Goal: Task Accomplishment & Management: Use online tool/utility

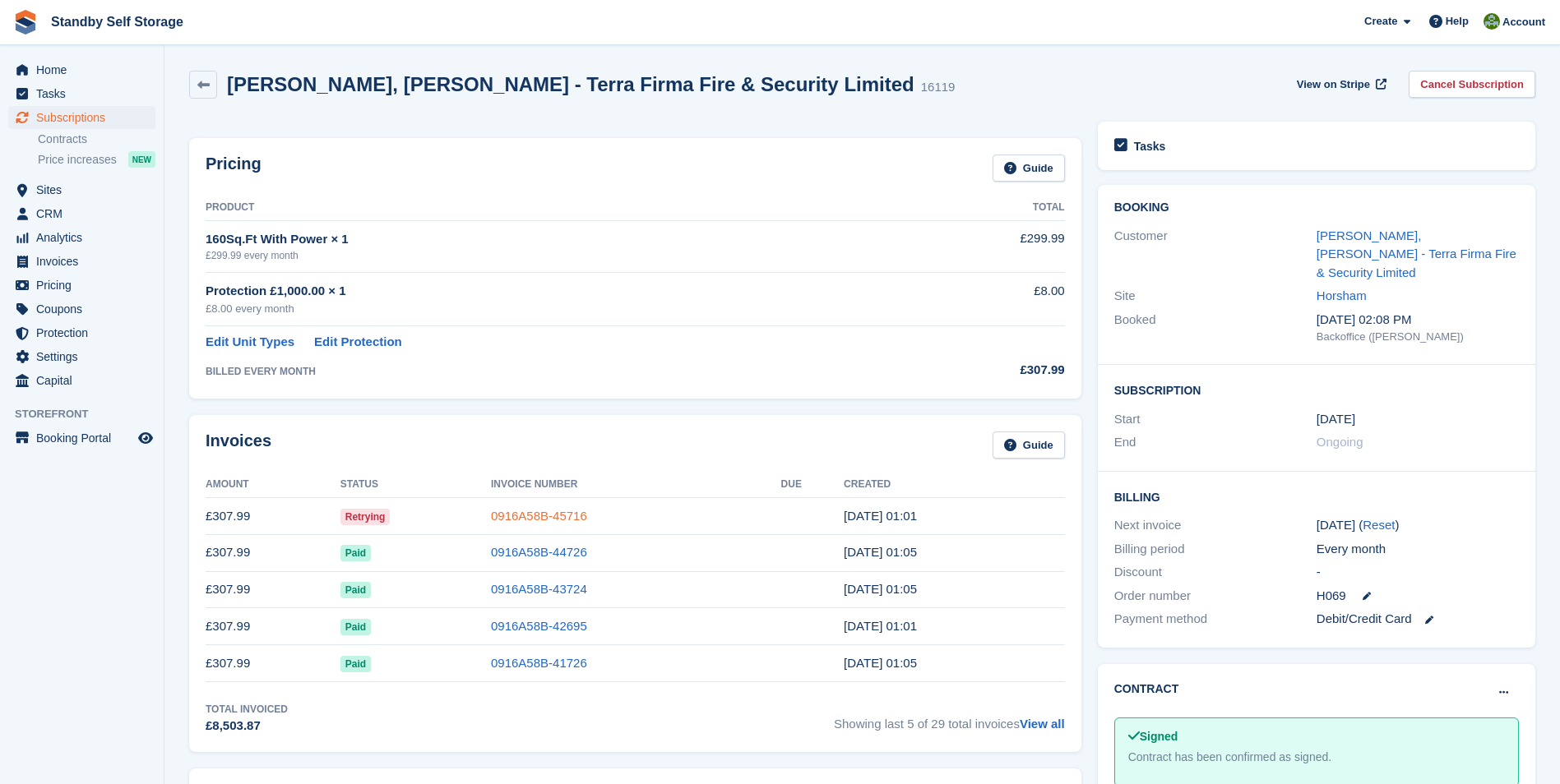
click at [520, 515] on link "0916A58B-45716" at bounding box center [539, 516] width 96 height 14
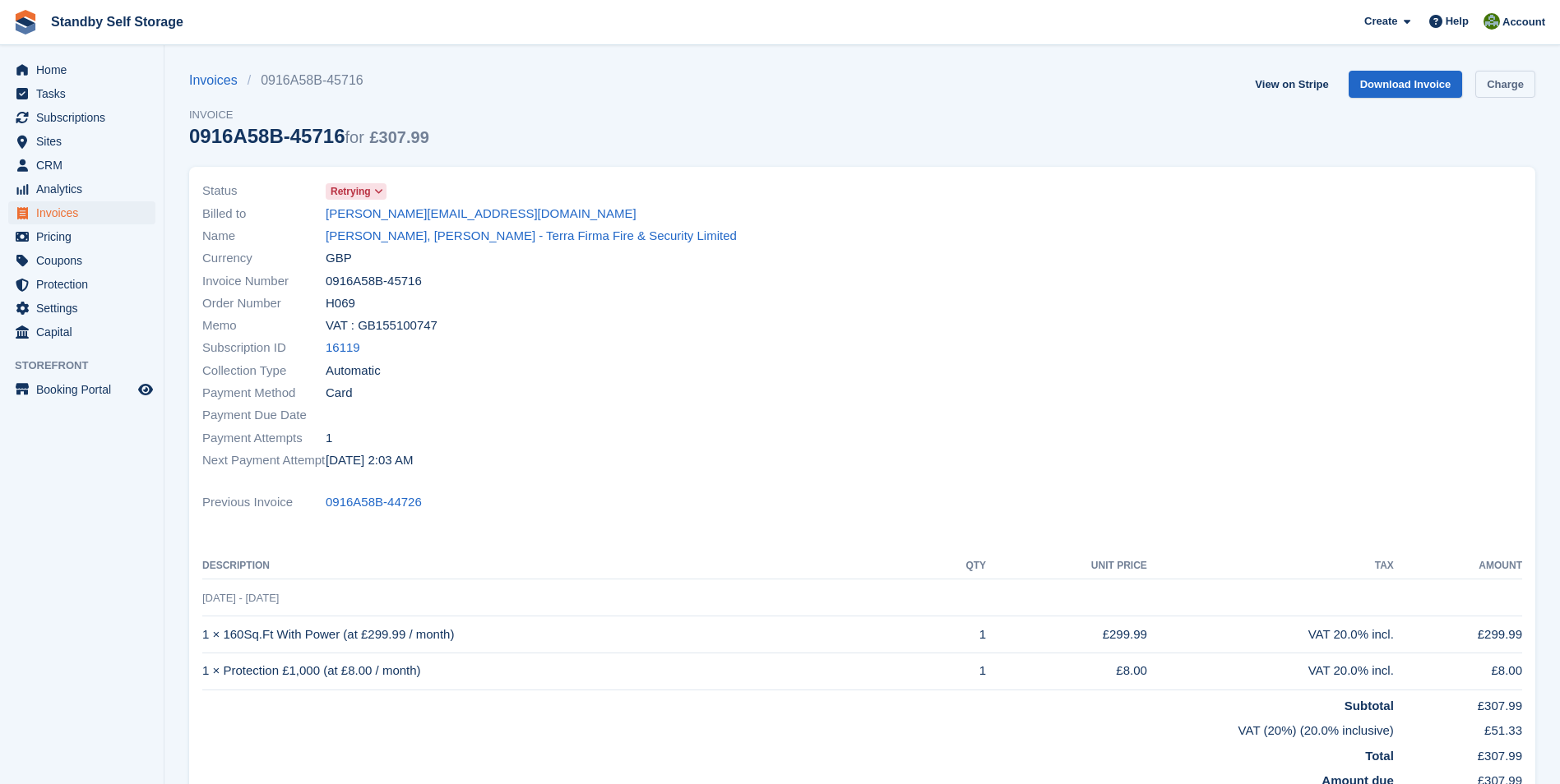
click at [1501, 85] on link "Charge" at bounding box center [1505, 85] width 60 height 27
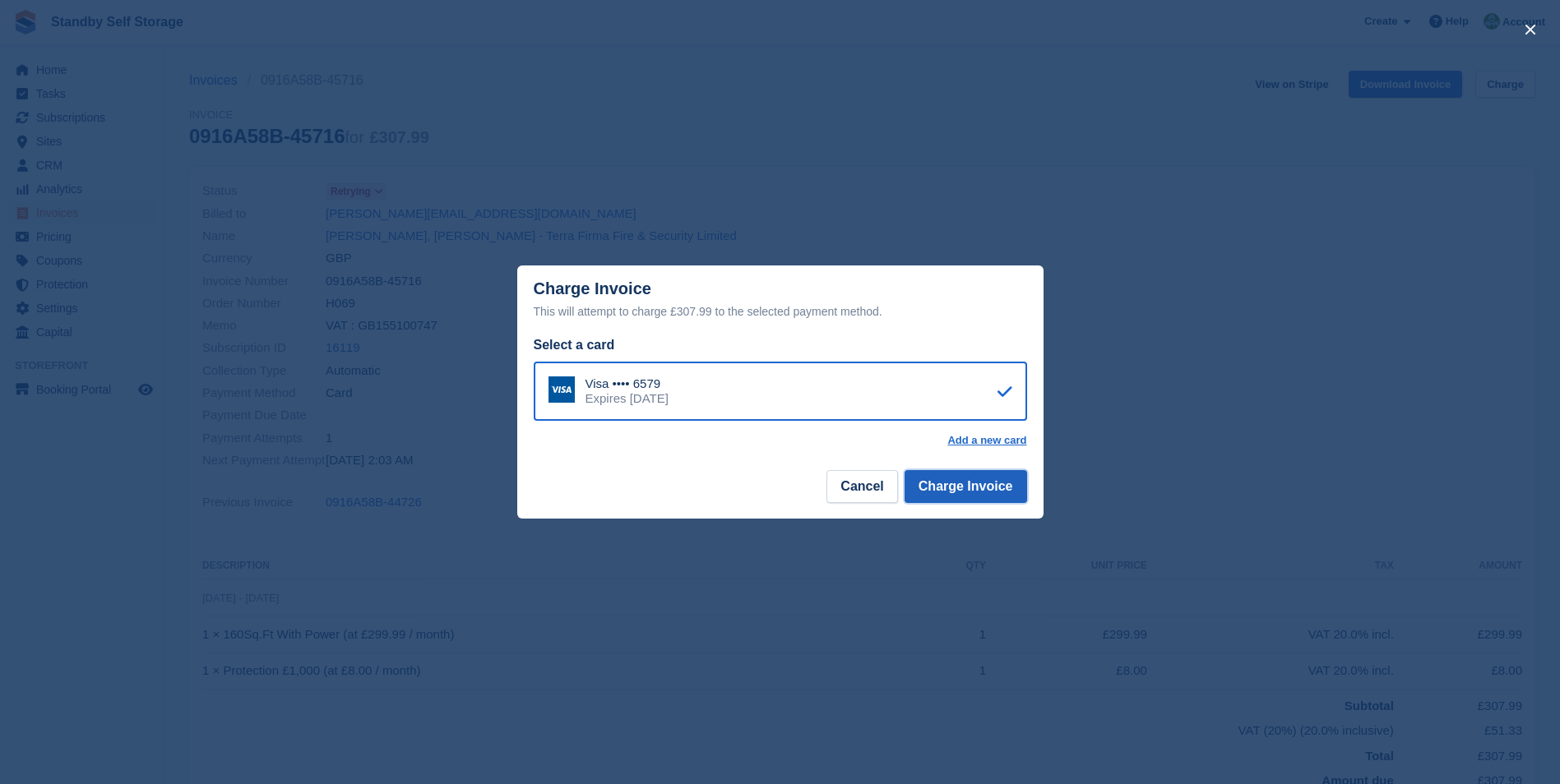
click at [977, 490] on button "Charge Invoice" at bounding box center [966, 486] width 122 height 33
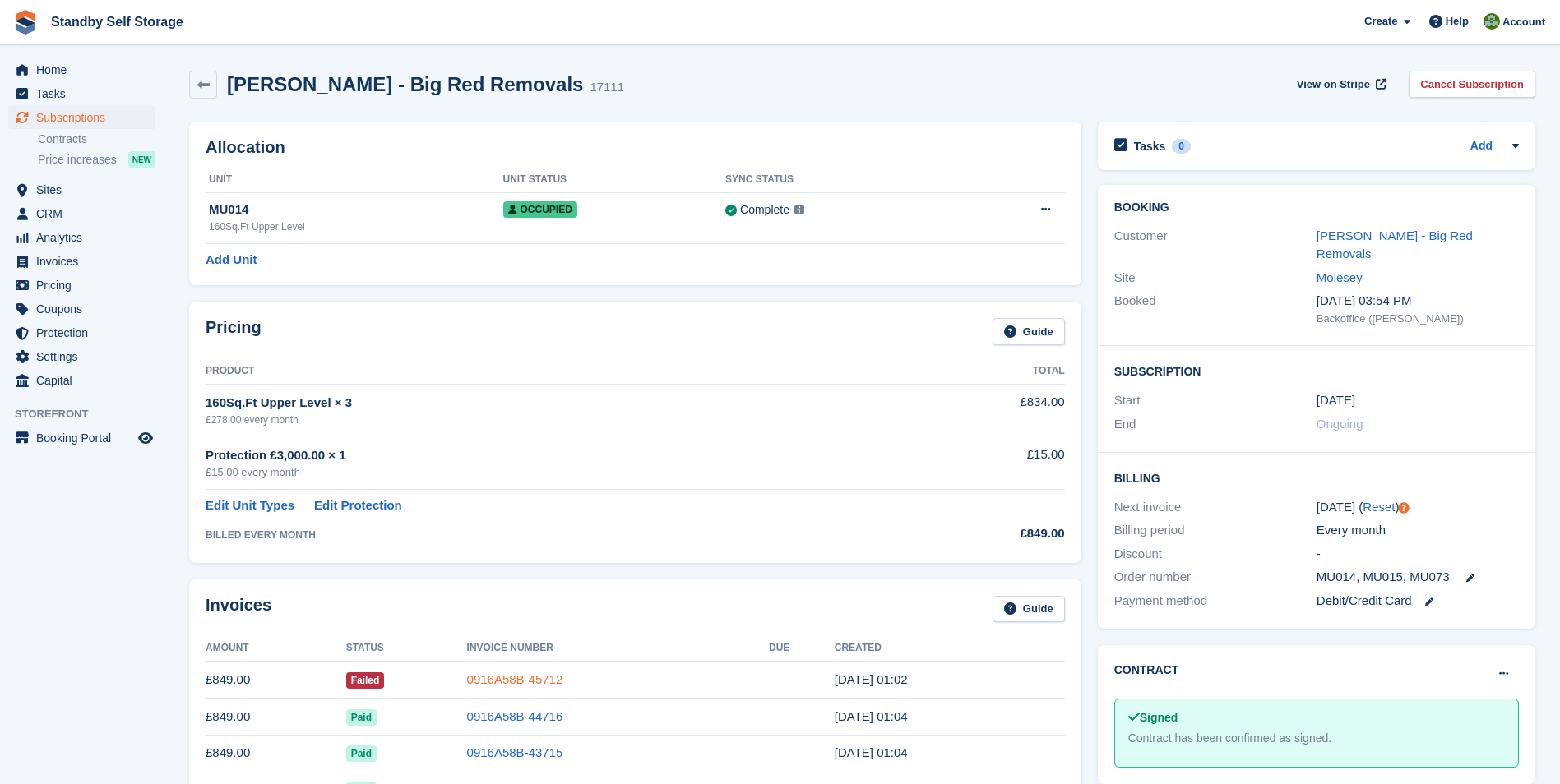
click at [501, 677] on link "0916A58B-45712" at bounding box center [514, 680] width 96 height 14
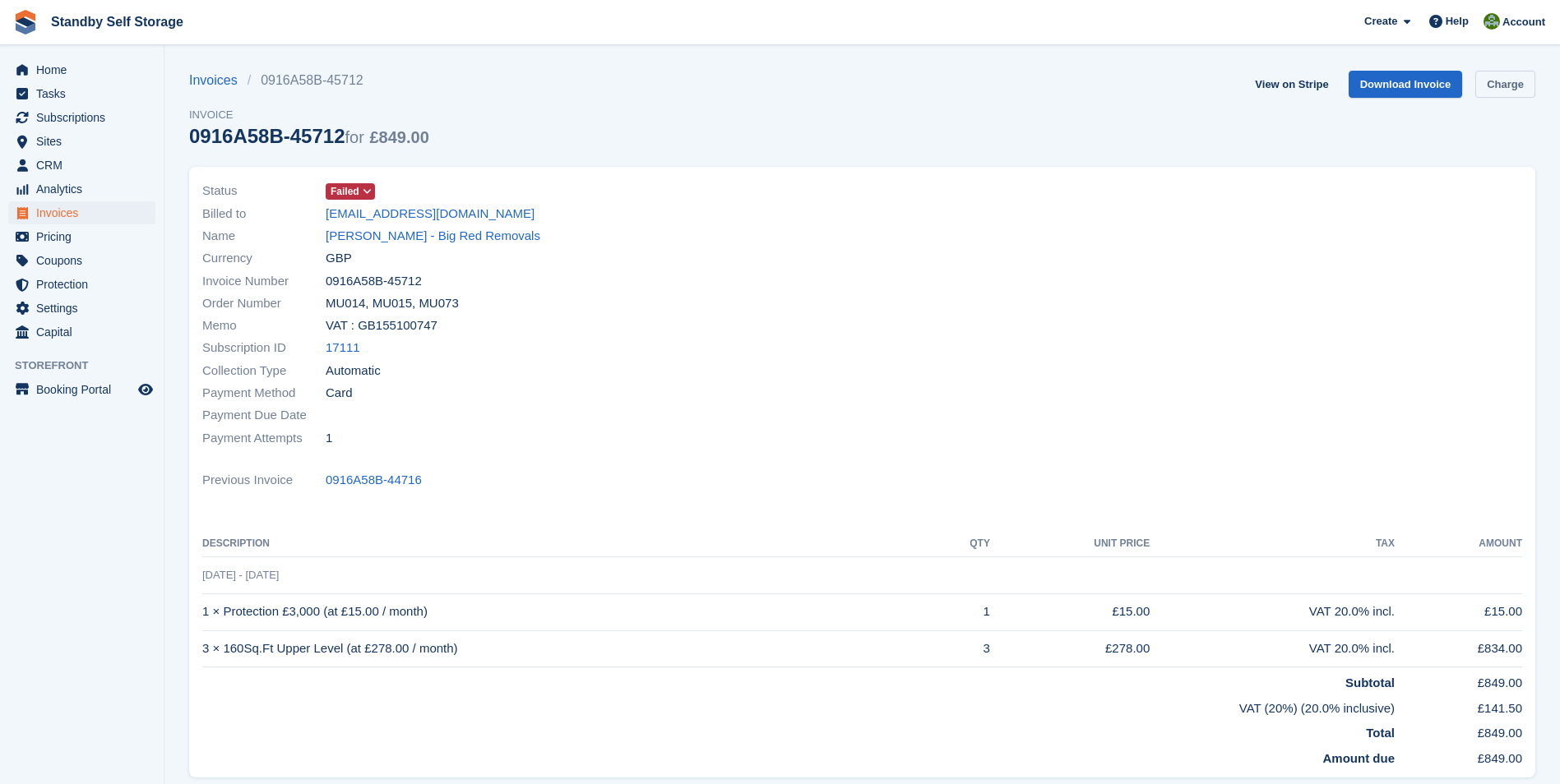
click at [1496, 89] on link "Charge" at bounding box center [1505, 85] width 60 height 27
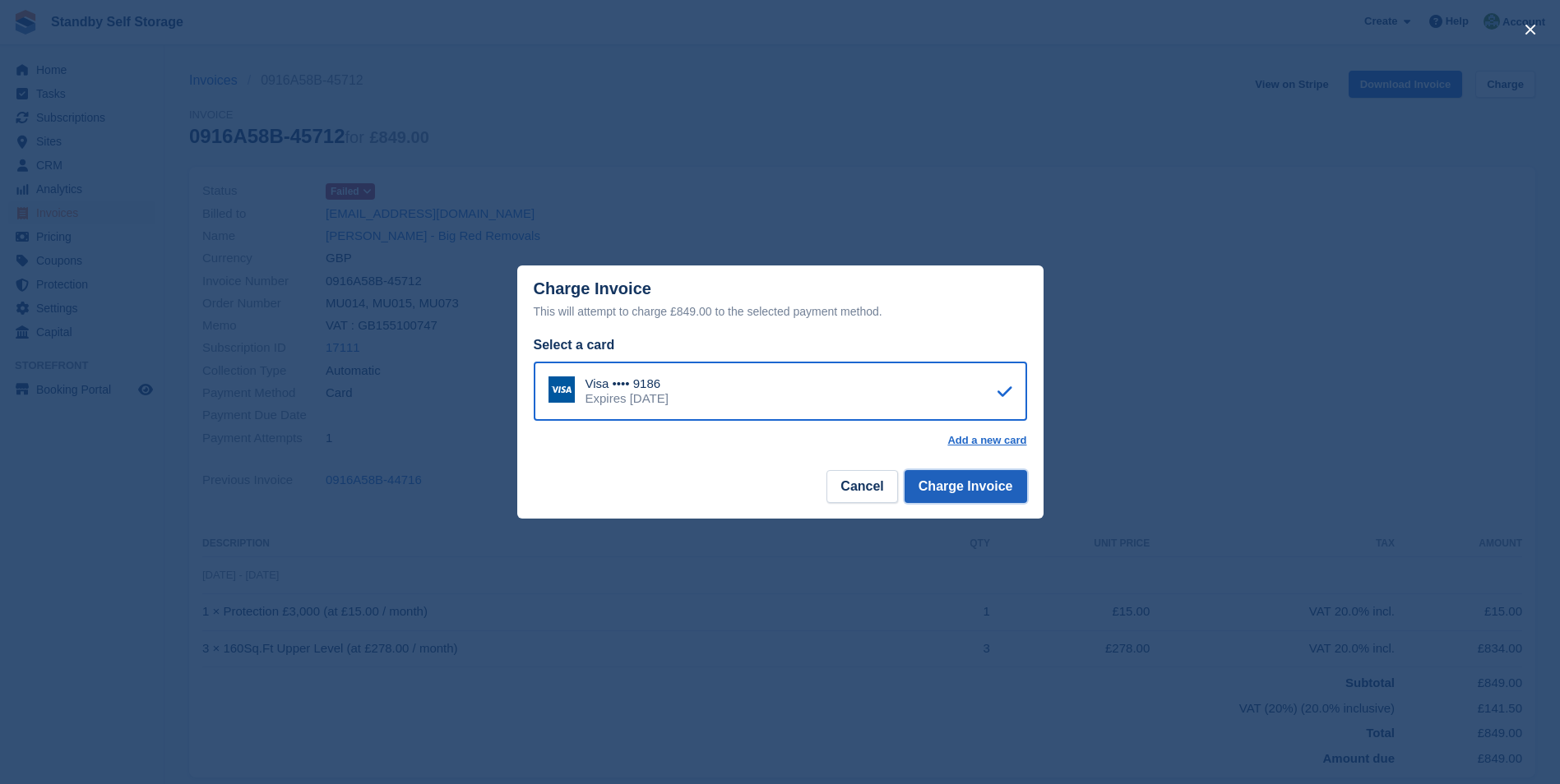
click at [983, 490] on button "Charge Invoice" at bounding box center [966, 486] width 122 height 33
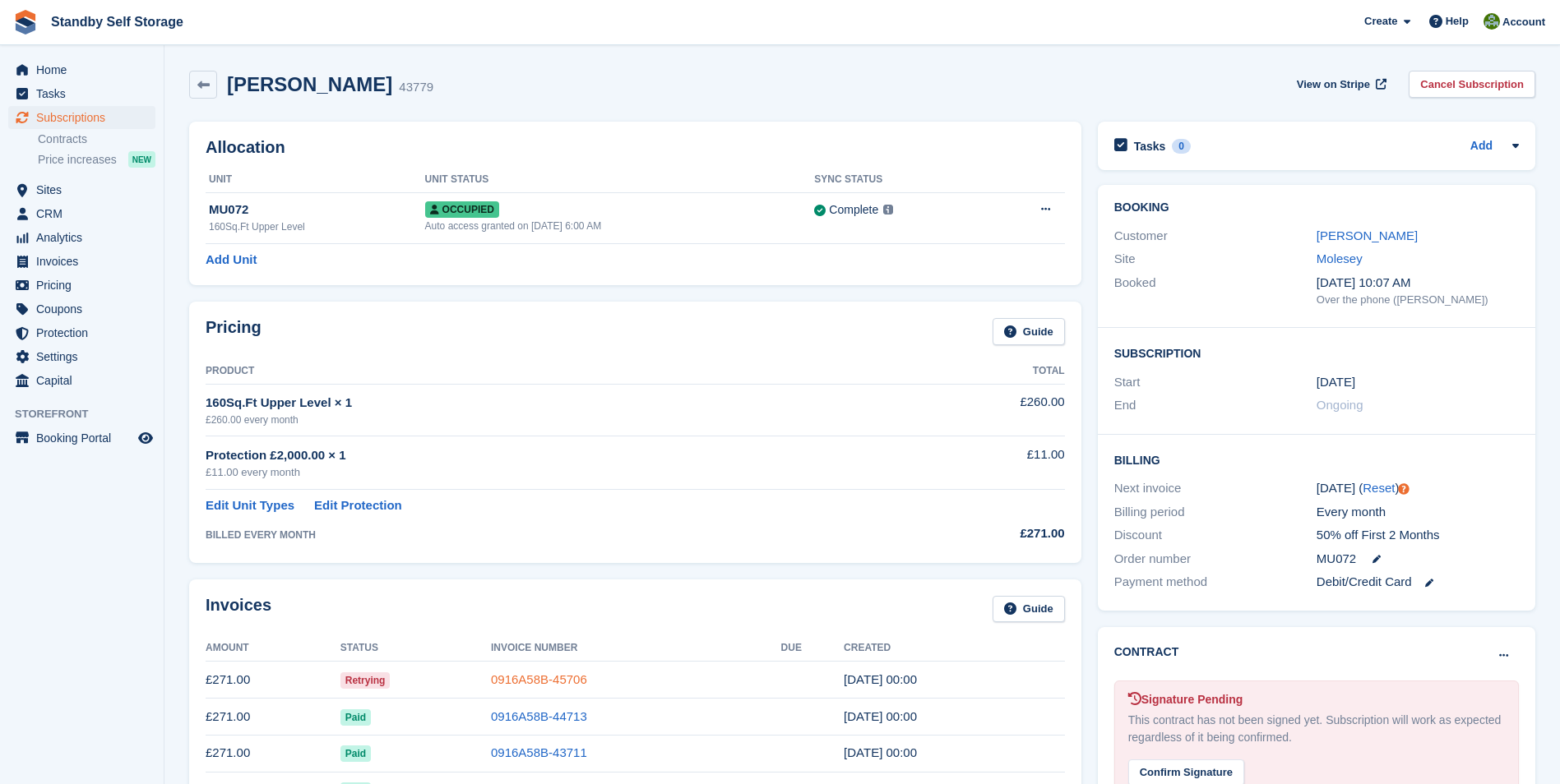
click at [513, 673] on link "0916A58B-45706" at bounding box center [539, 680] width 96 height 14
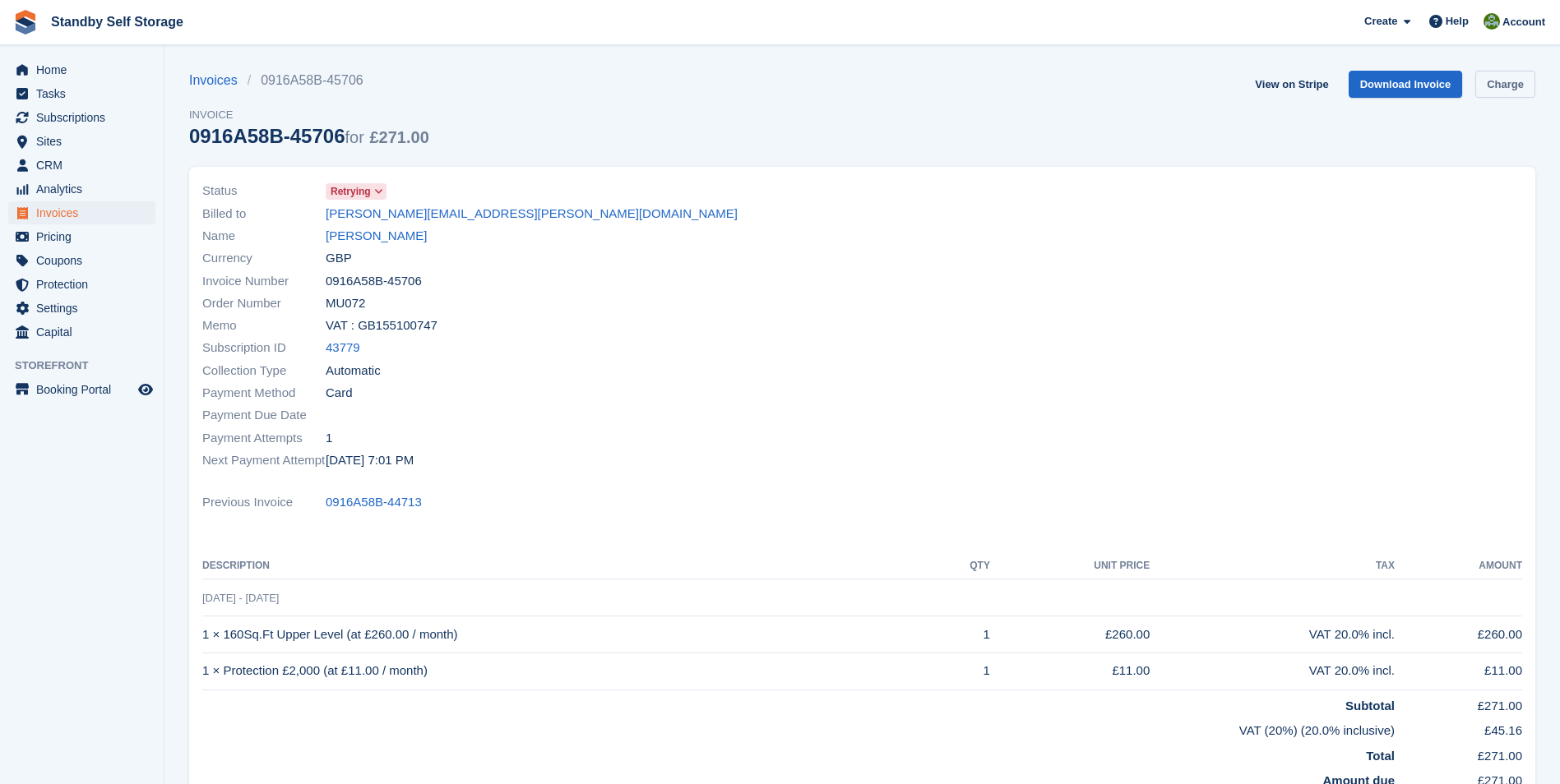
click at [1493, 78] on link "Charge" at bounding box center [1505, 85] width 60 height 27
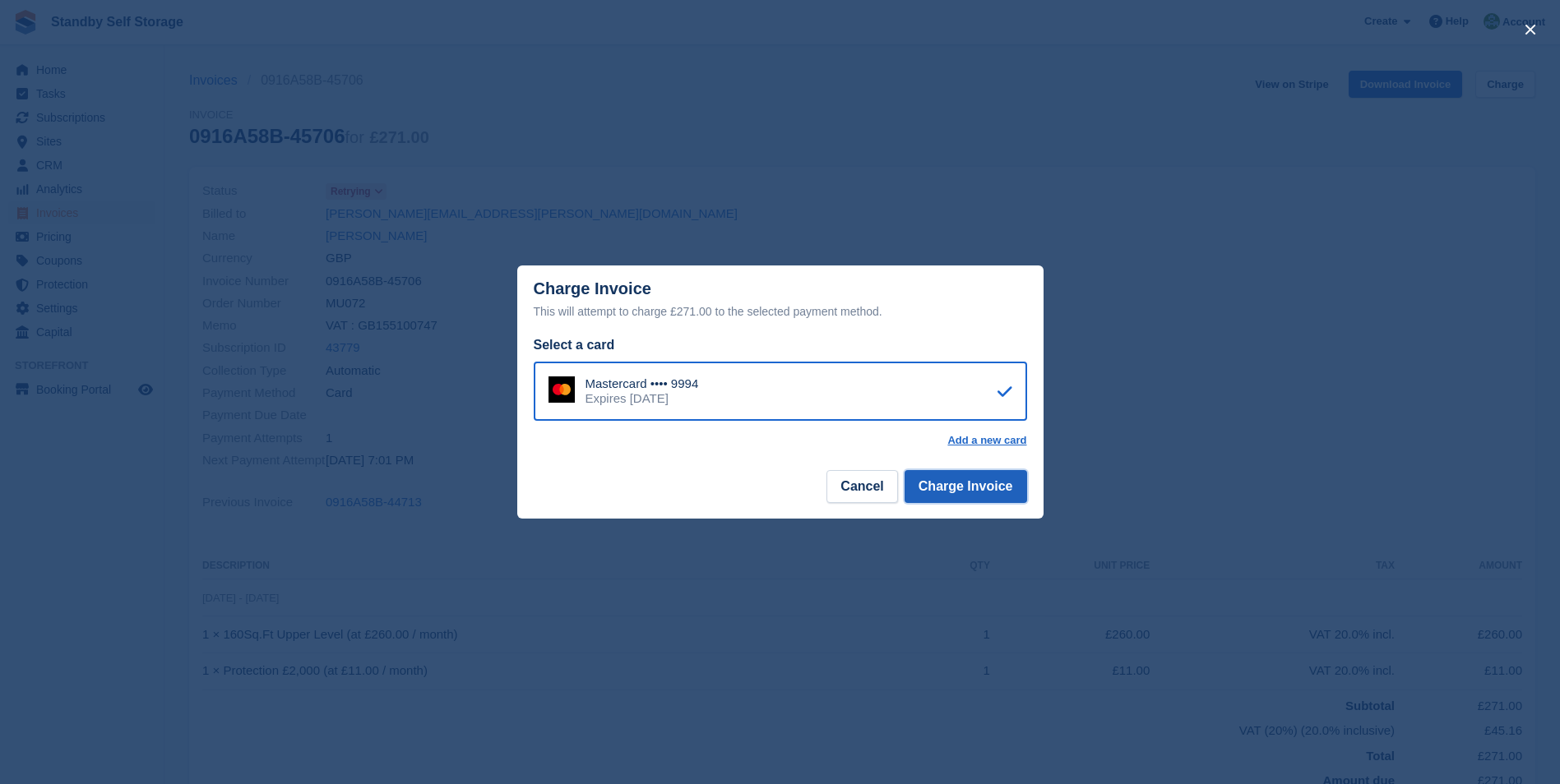
click at [959, 495] on button "Charge Invoice" at bounding box center [966, 486] width 122 height 33
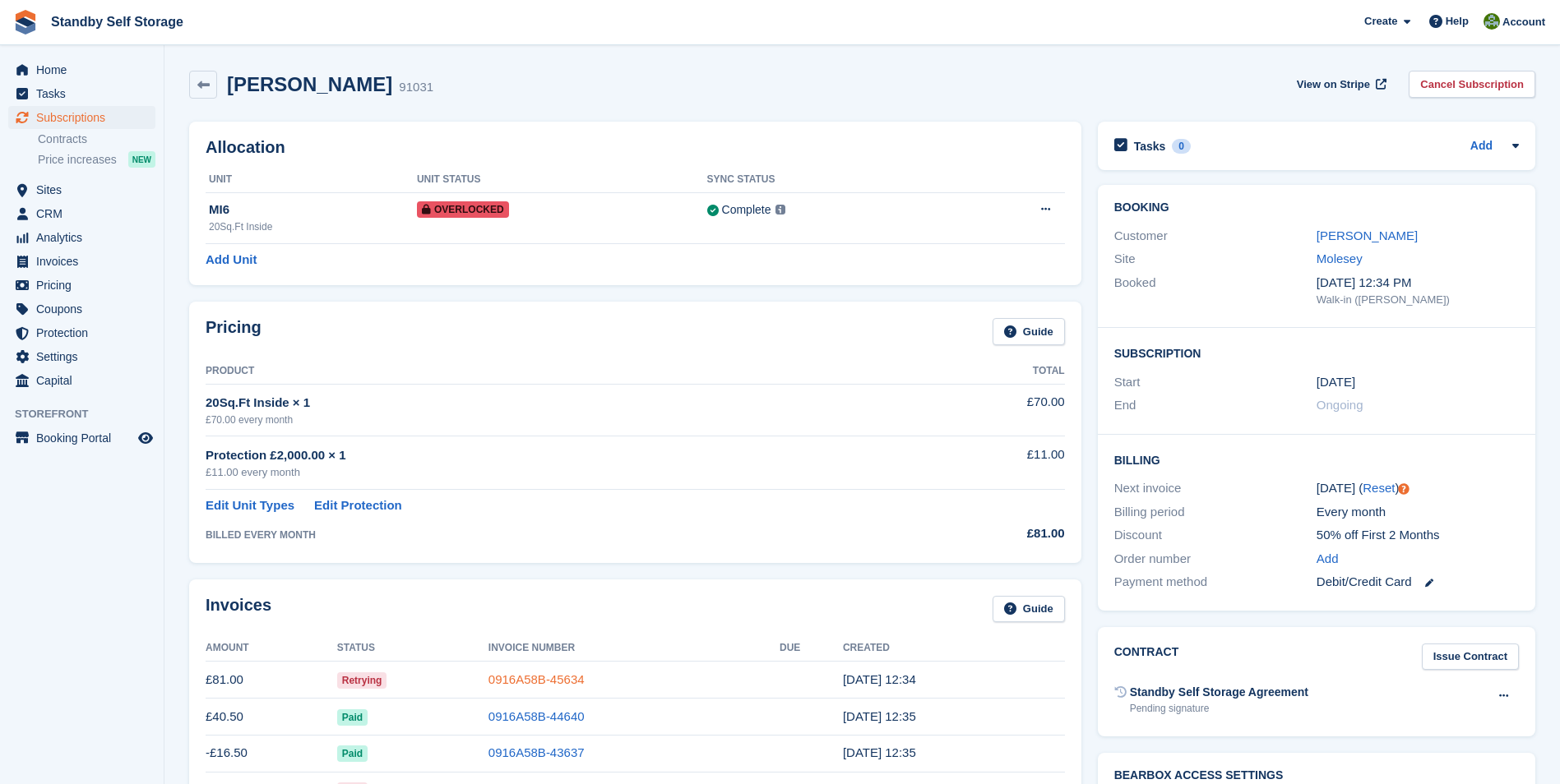
click at [542, 674] on link "0916A58B-45634" at bounding box center [536, 680] width 96 height 14
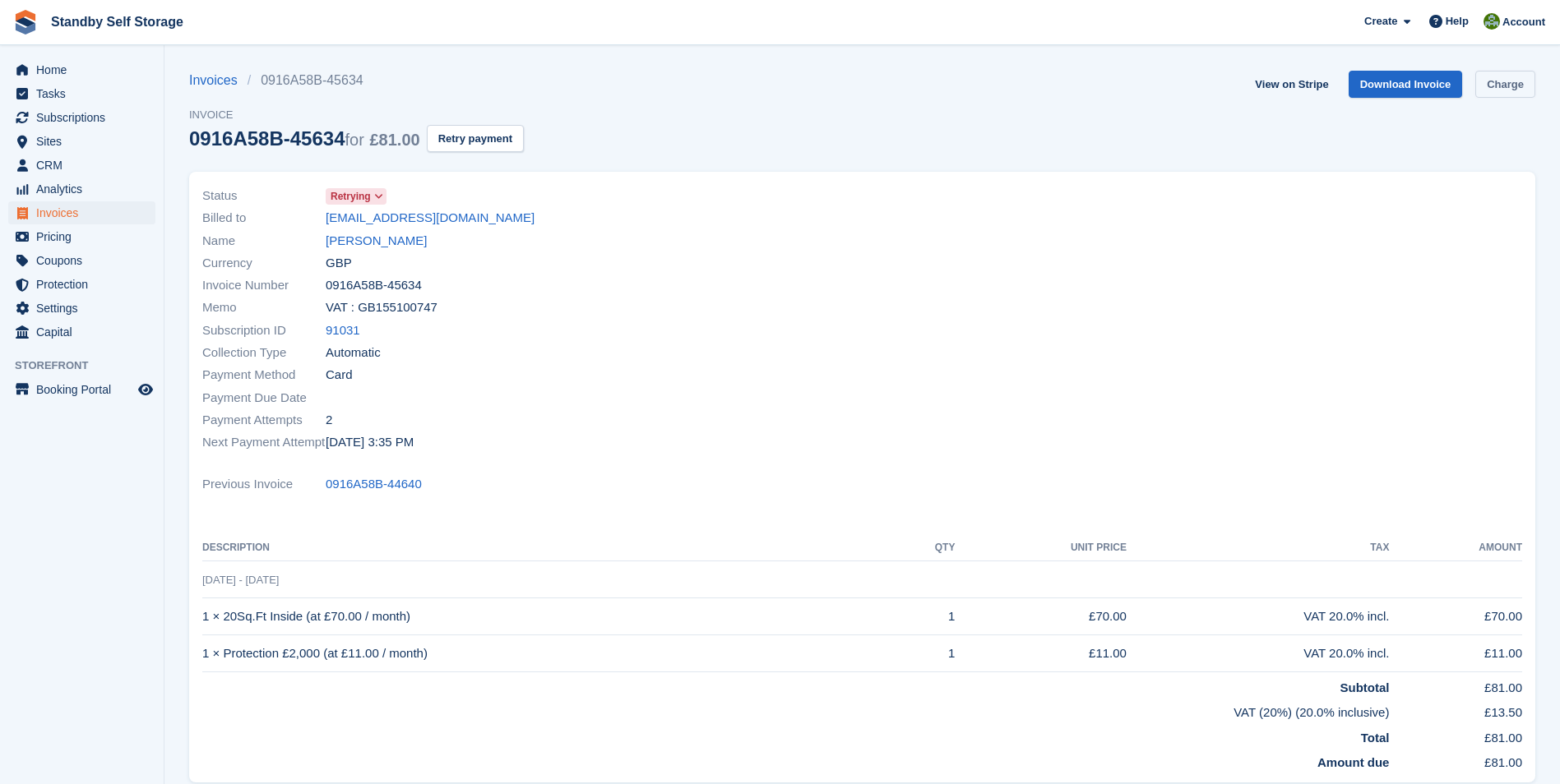
click at [1509, 86] on link "Charge" at bounding box center [1505, 85] width 60 height 27
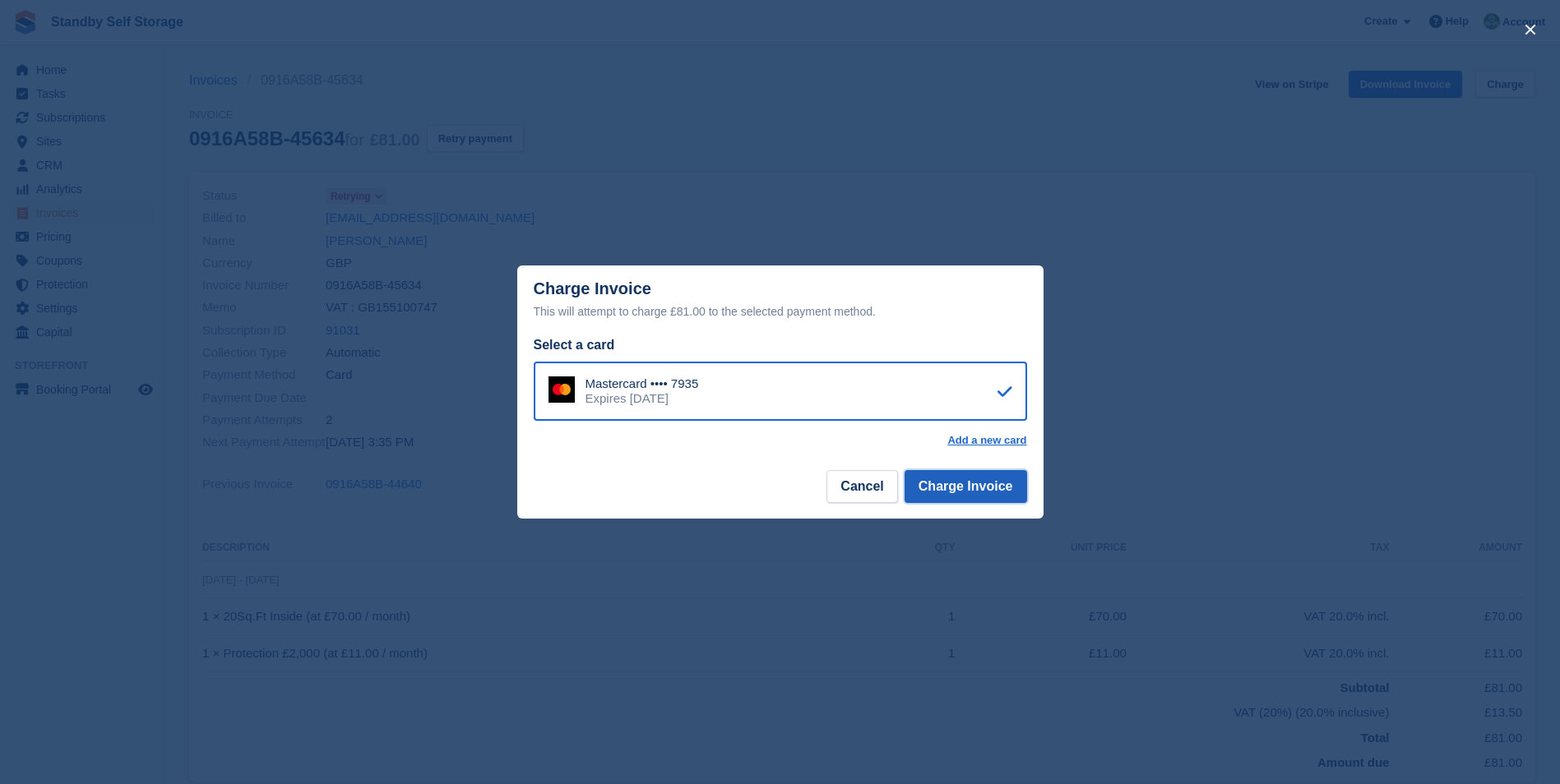
click at [976, 486] on button "Charge Invoice" at bounding box center [966, 486] width 122 height 33
